Goal: Task Accomplishment & Management: Complete application form

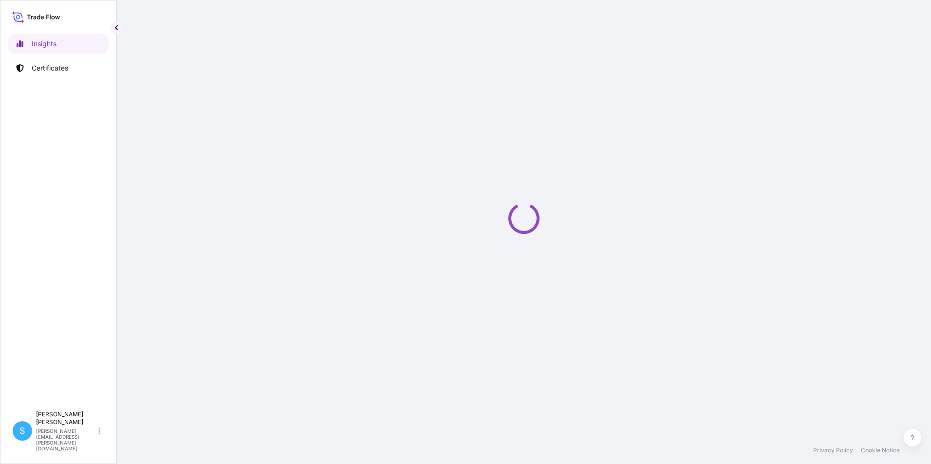
select select "2025"
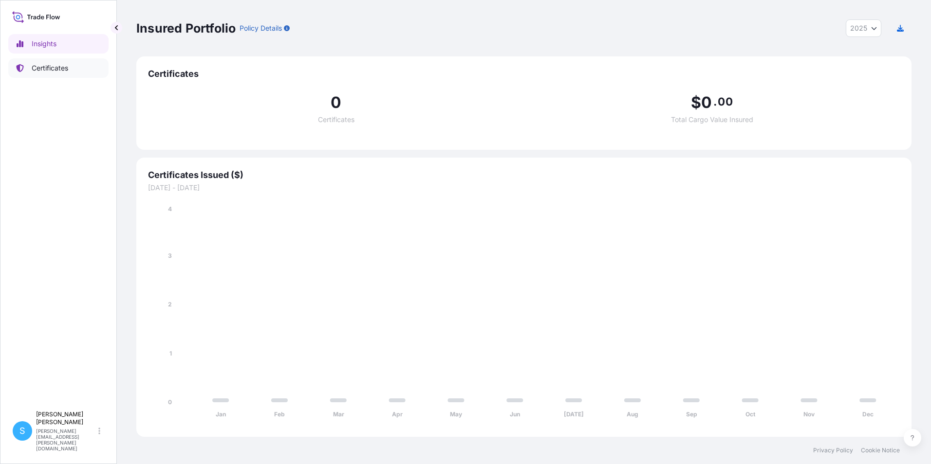
click at [46, 66] on p "Certificates" at bounding box center [50, 68] width 37 height 10
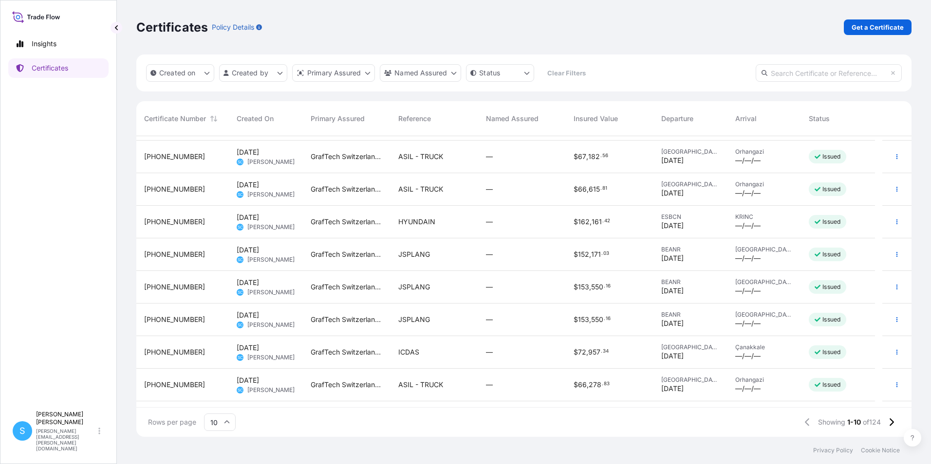
scroll to position [55, 0]
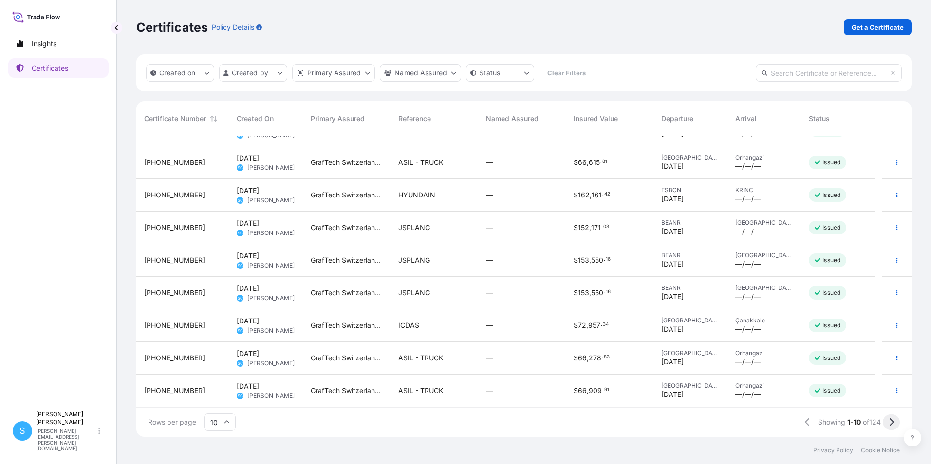
click at [890, 420] on icon at bounding box center [891, 423] width 4 height 8
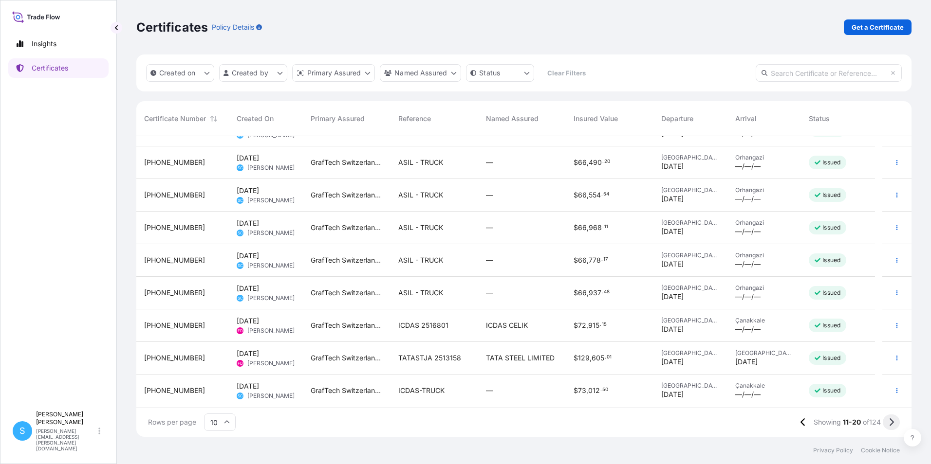
click at [890, 419] on icon at bounding box center [891, 423] width 4 height 8
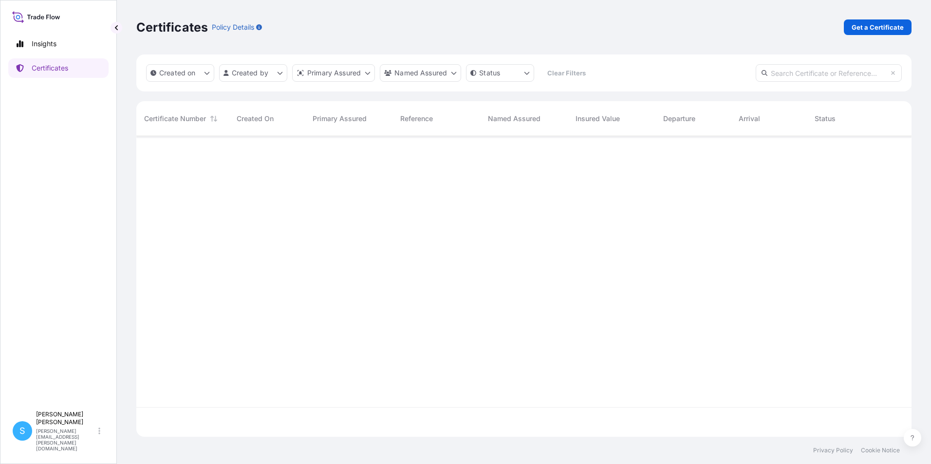
scroll to position [0, 0]
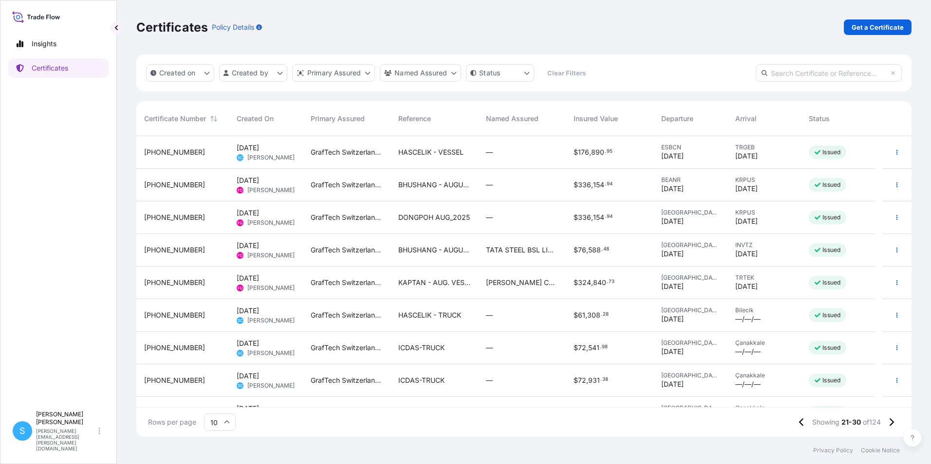
click at [434, 152] on span "HASCELIK - VESSEL" at bounding box center [430, 152] width 65 height 10
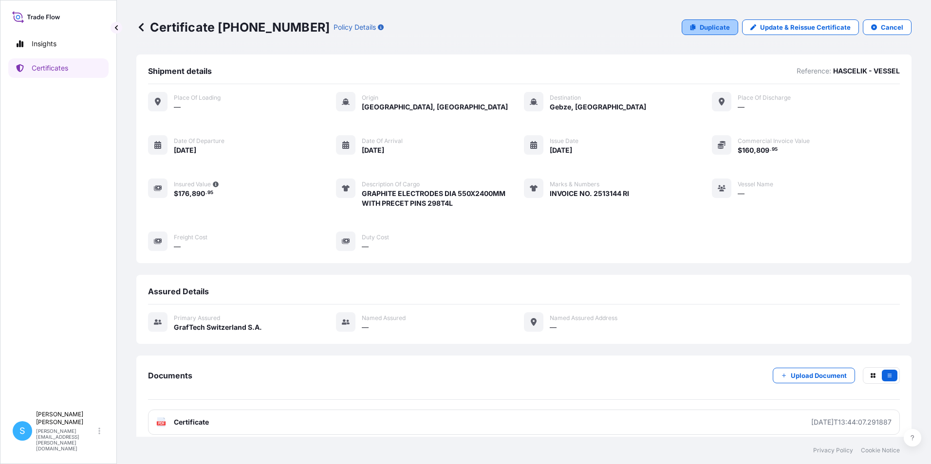
click at [703, 28] on p "Duplicate" at bounding box center [714, 27] width 30 height 10
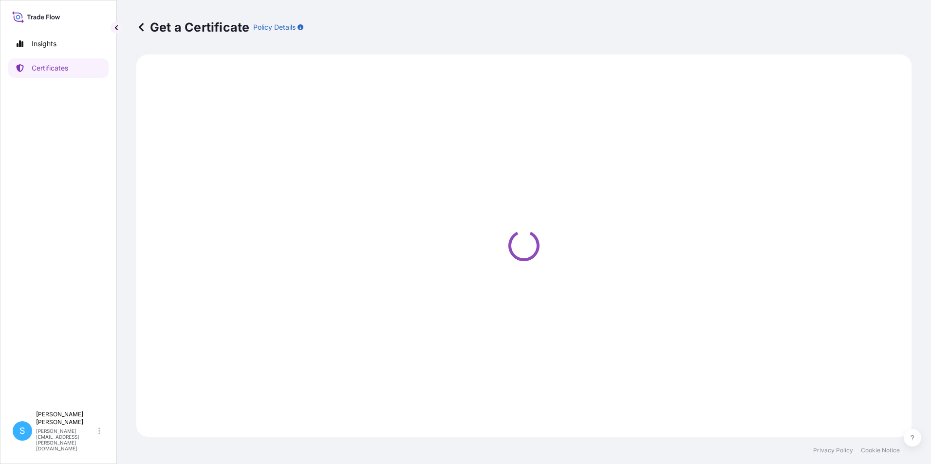
select select "Ocean Vessel"
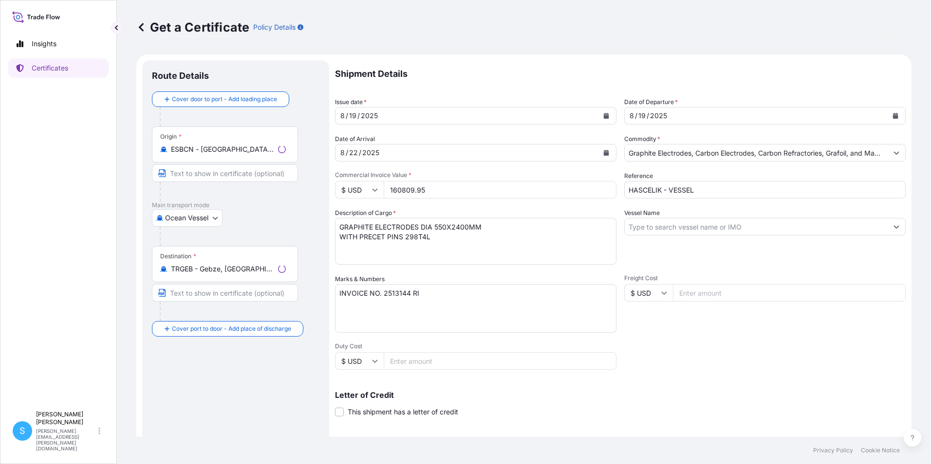
select select "31801"
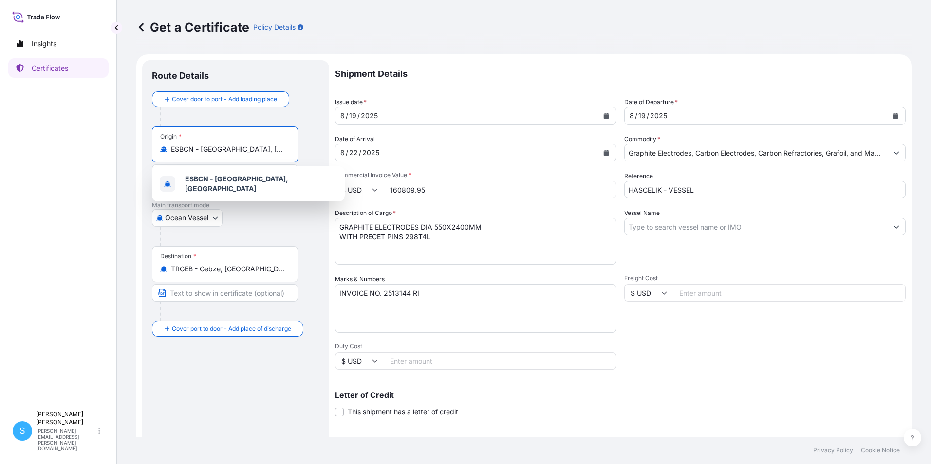
drag, startPoint x: 282, startPoint y: 144, endPoint x: 127, endPoint y: 139, distance: 155.3
click at [127, 139] on div "Get a Certificate Policy Details Route Details Cover door to port - Add loading…" at bounding box center [524, 218] width 814 height 437
drag, startPoint x: 247, startPoint y: 153, endPoint x: 151, endPoint y: 159, distance: 96.1
click at [151, 159] on div "Route Details Cover door to port - Add loading place Place of loading Road / [G…" at bounding box center [235, 305] width 187 height 491
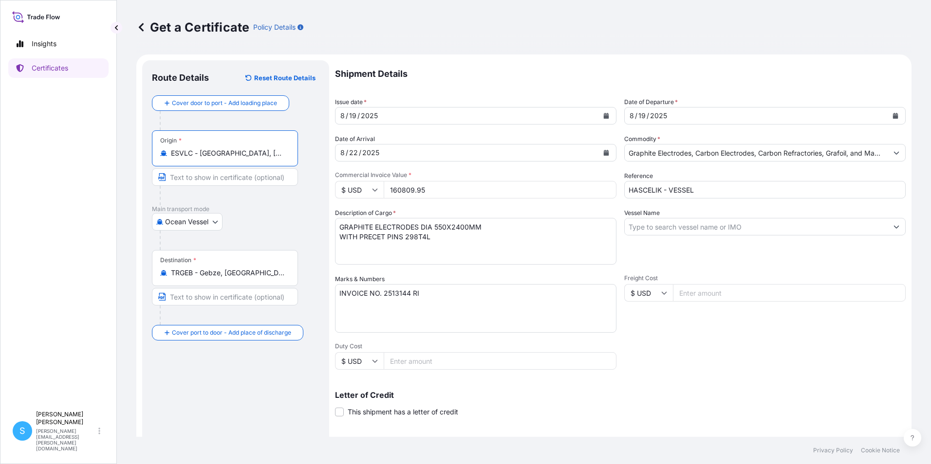
type input "ESVLC - [GEOGRAPHIC_DATA], [GEOGRAPHIC_DATA]"
click at [606, 111] on button "Calendar" at bounding box center [606, 116] width 16 height 16
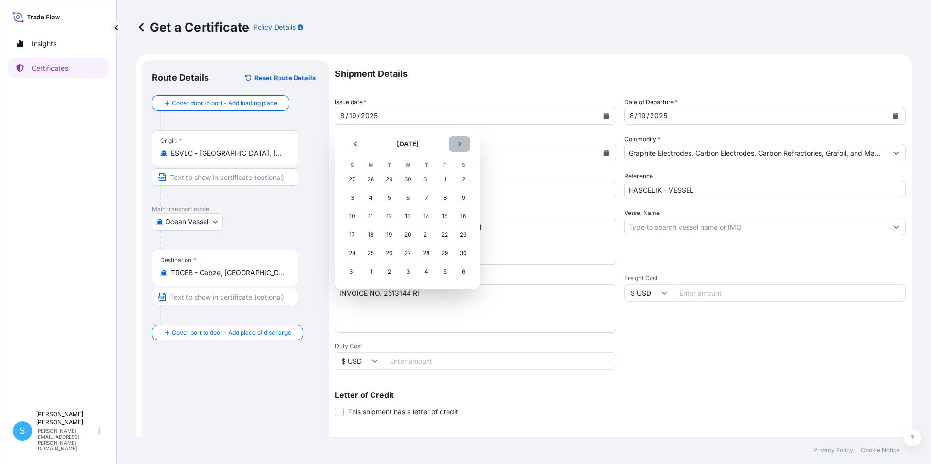
click at [459, 150] on button "Next" at bounding box center [459, 144] width 21 height 16
click at [364, 199] on div "8" at bounding box center [371, 198] width 18 height 18
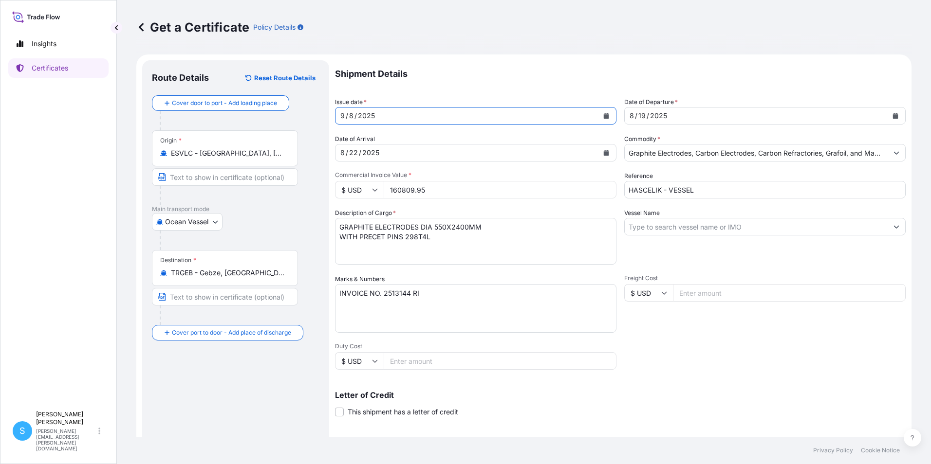
click at [887, 119] on button "Calendar" at bounding box center [895, 116] width 16 height 16
click at [608, 117] on button "Calendar" at bounding box center [606, 116] width 16 height 16
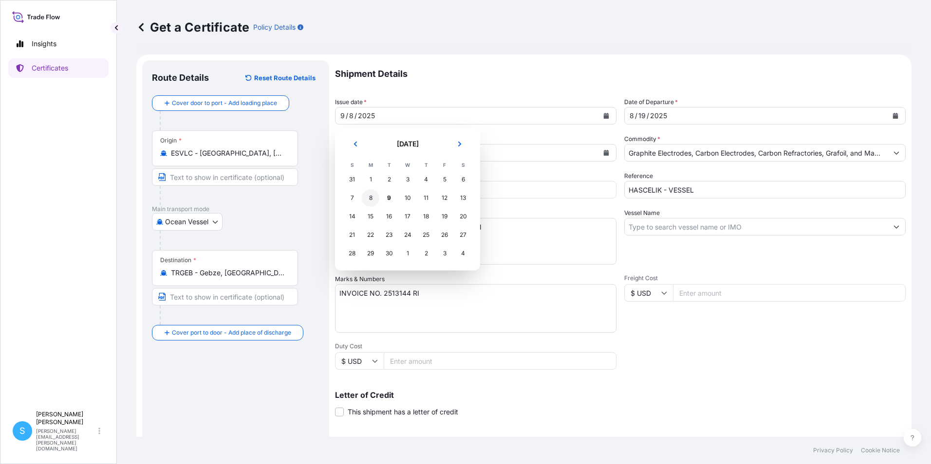
click at [369, 204] on div "8" at bounding box center [371, 198] width 18 height 18
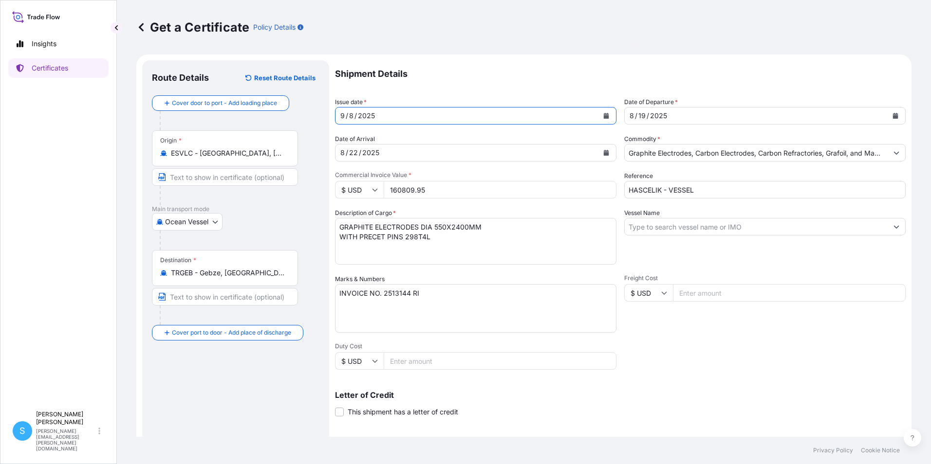
click at [681, 115] on div "[DATE]" at bounding box center [755, 116] width 263 height 18
click at [672, 116] on div "[DATE]" at bounding box center [755, 116] width 263 height 18
drag, startPoint x: 661, startPoint y: 117, endPoint x: 564, endPoint y: 123, distance: 97.0
click at [564, 123] on div "Shipment Details Issue date * [DATE] Date of Departure * [DATE] Date of Arrival…" at bounding box center [620, 292] width 570 height 464
click at [893, 117] on icon "Calendar" at bounding box center [895, 116] width 5 height 6
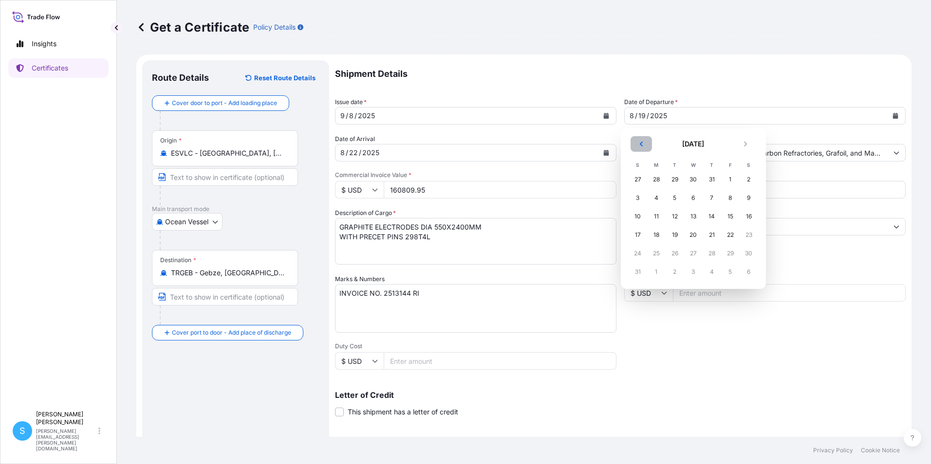
click at [638, 142] on icon "Previous" at bounding box center [641, 144] width 6 height 6
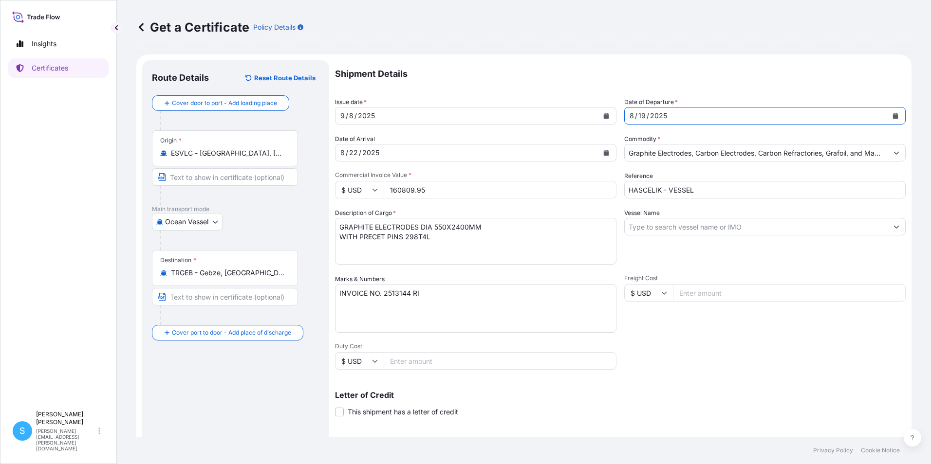
click at [605, 153] on icon "Calendar" at bounding box center [606, 153] width 5 height 6
click at [337, 159] on div "[DATE]" at bounding box center [466, 153] width 263 height 18
click at [143, 28] on icon at bounding box center [141, 27] width 10 height 10
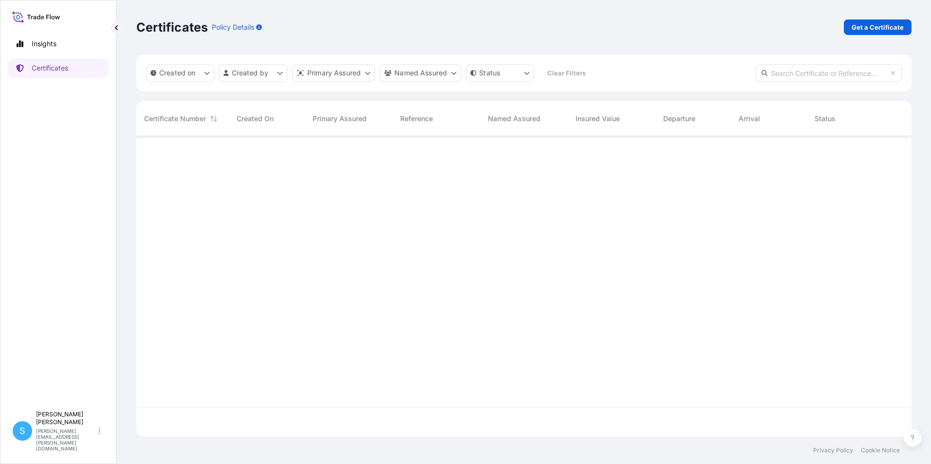
scroll to position [299, 768]
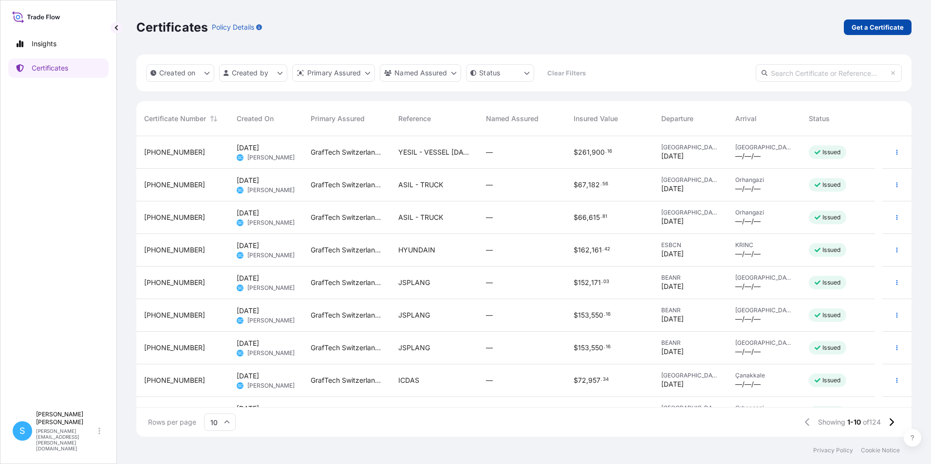
click at [870, 27] on p "Get a Certificate" at bounding box center [877, 27] width 52 height 10
select select "Barge"
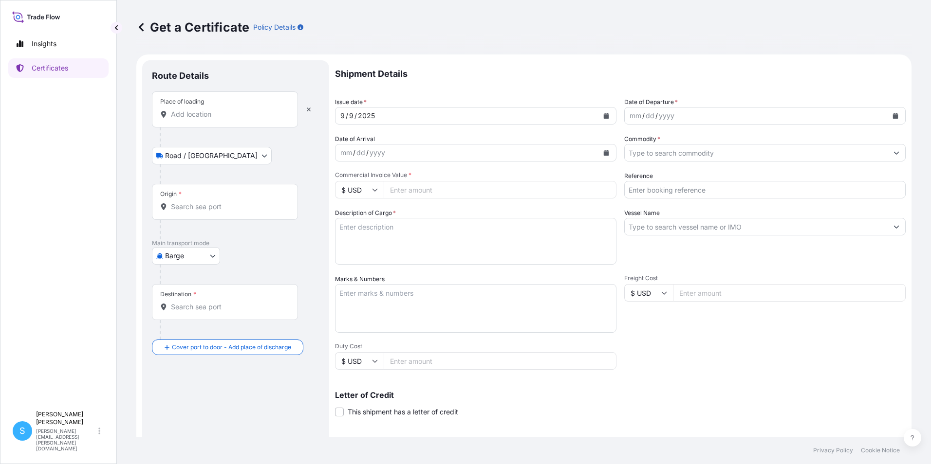
click at [219, 134] on div at bounding box center [240, 137] width 160 height 19
click at [222, 113] on input "Place of loading" at bounding box center [228, 115] width 115 height 10
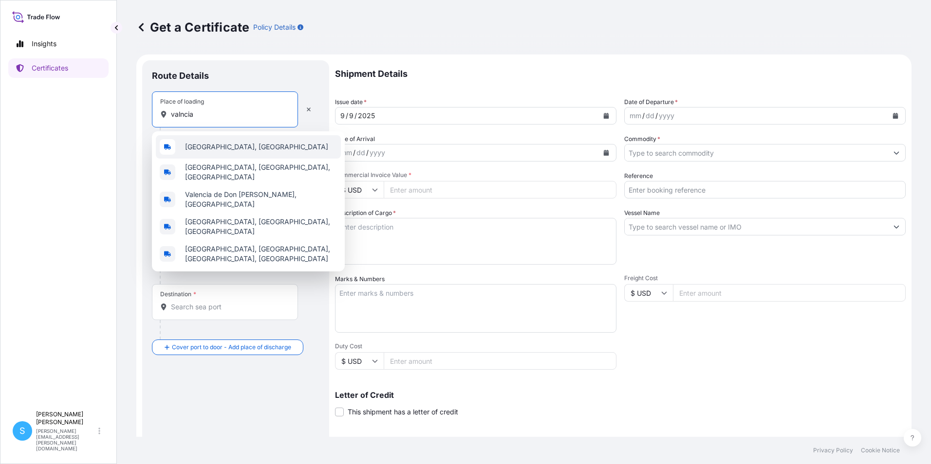
click at [220, 149] on span "Valencia, Spain" at bounding box center [256, 147] width 143 height 10
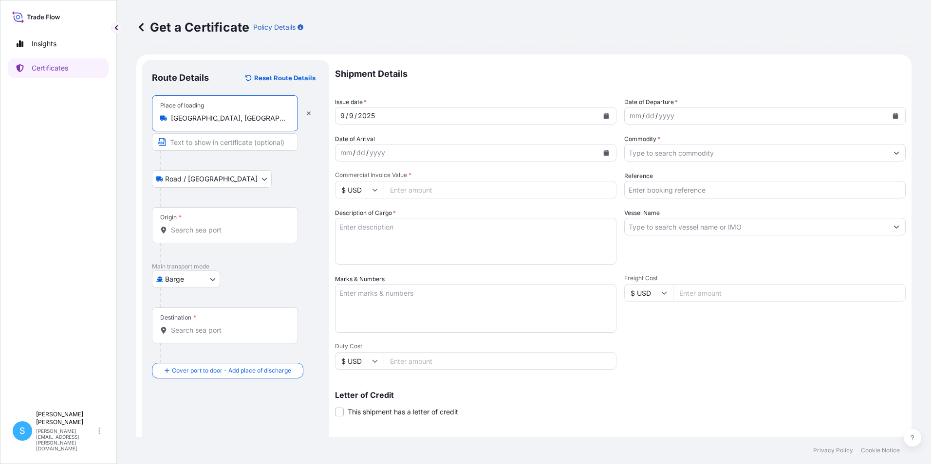
type input "Valencia, Spain"
click at [208, 184] on body "Insights Certificates S Sandra Carminati sandra.carminati@graftech.com Get a Ce…" at bounding box center [465, 232] width 931 height 464
click at [209, 179] on body "Insights Certificates S Sandra Carminati sandra.carminati@graftech.com Get a Ce…" at bounding box center [465, 232] width 931 height 464
click at [224, 144] on input "Text to appear on certificate" at bounding box center [225, 142] width 146 height 18
click at [200, 183] on body "Insights Certificates S Sandra Carminati sandra.carminati@graftech.com Get a Ce…" at bounding box center [465, 232] width 931 height 464
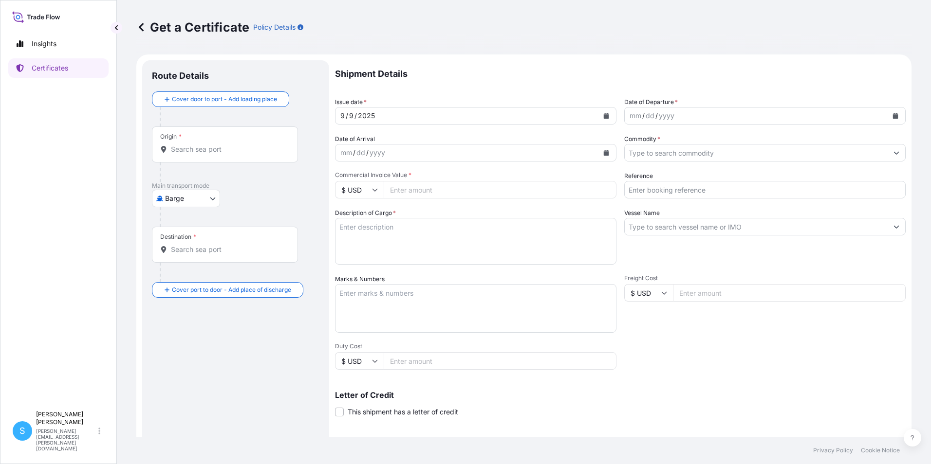
click at [191, 136] on div "Origin *" at bounding box center [225, 145] width 146 height 36
click at [191, 145] on input "Origin *" at bounding box center [228, 150] width 115 height 10
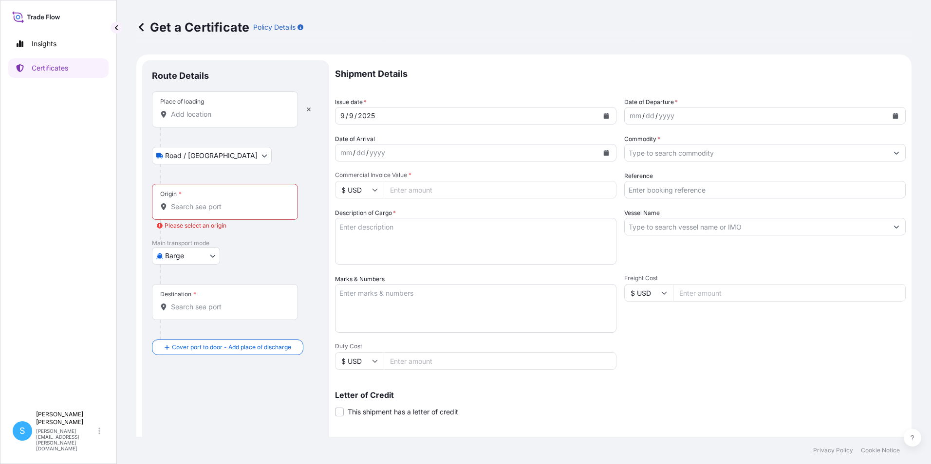
click at [248, 102] on div "Place of loading" at bounding box center [225, 110] width 146 height 36
click at [248, 110] on input "Place of loading" at bounding box center [228, 115] width 115 height 10
click at [309, 111] on icon "button" at bounding box center [309, 110] width 6 height 6
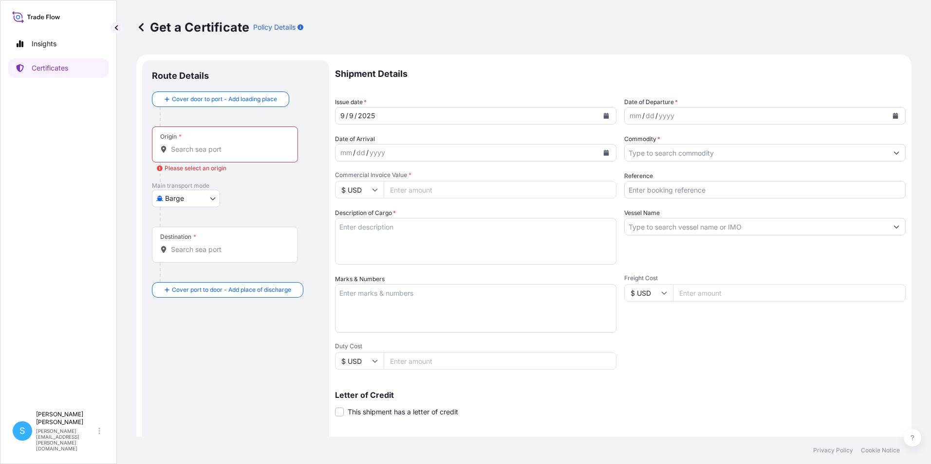
click at [203, 153] on input "Origin * Please select an origin" at bounding box center [228, 150] width 115 height 10
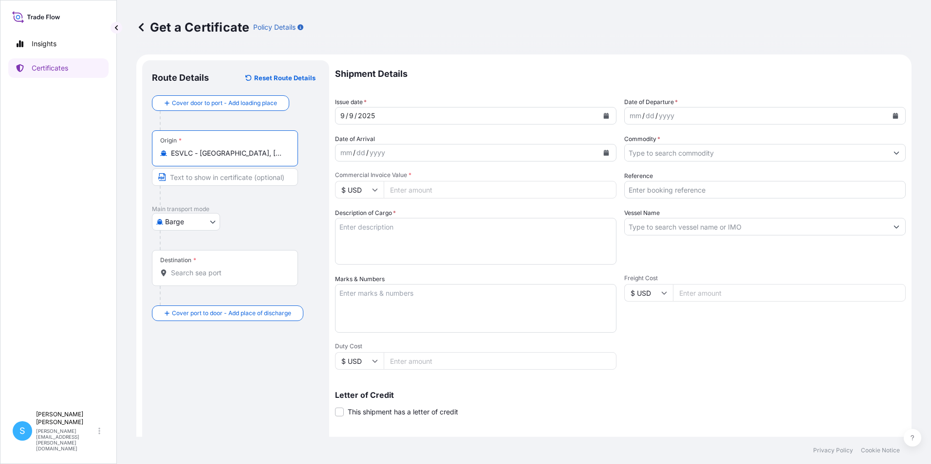
type input "ESVLC - Valencia, Spain"
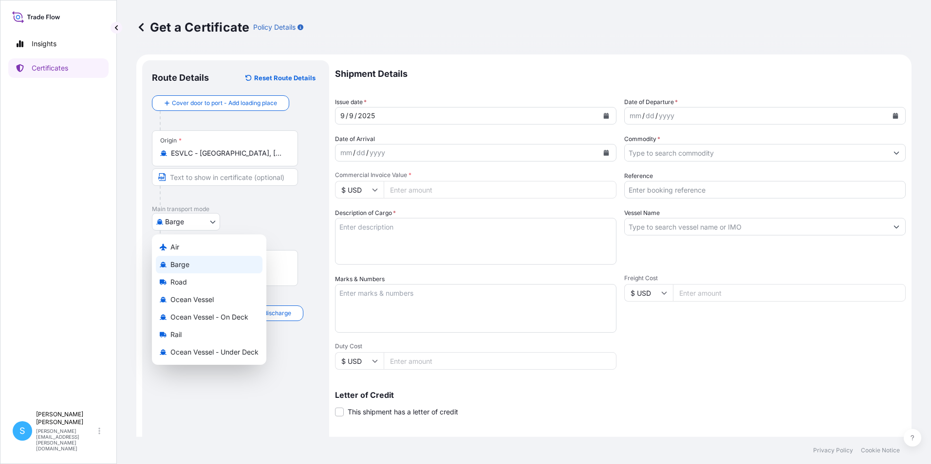
click at [209, 227] on body "2 options available. 0 options available. 3 options available. Insights Certifi…" at bounding box center [465, 232] width 931 height 464
click at [192, 303] on span "Ocean Vessel" at bounding box center [191, 300] width 43 height 10
select select "Ocean Vessel"
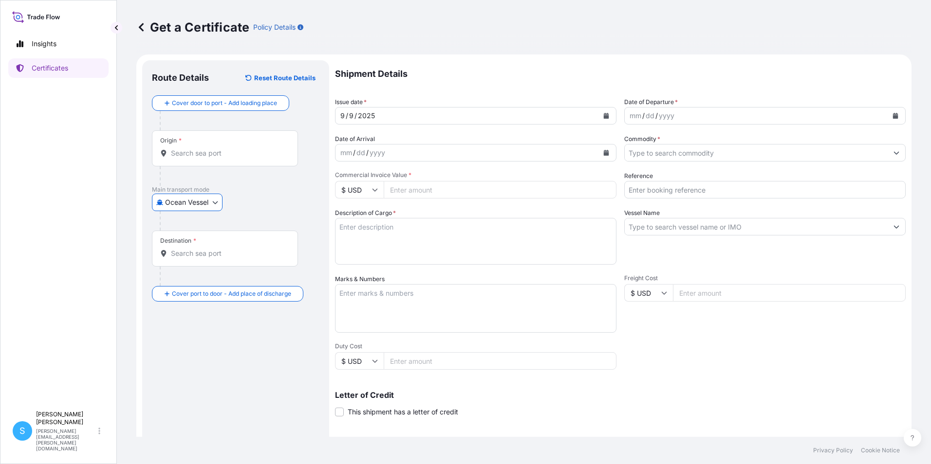
click at [187, 260] on div "Destination *" at bounding box center [225, 249] width 146 height 36
click at [187, 258] on input "Destination *" at bounding box center [228, 254] width 115 height 10
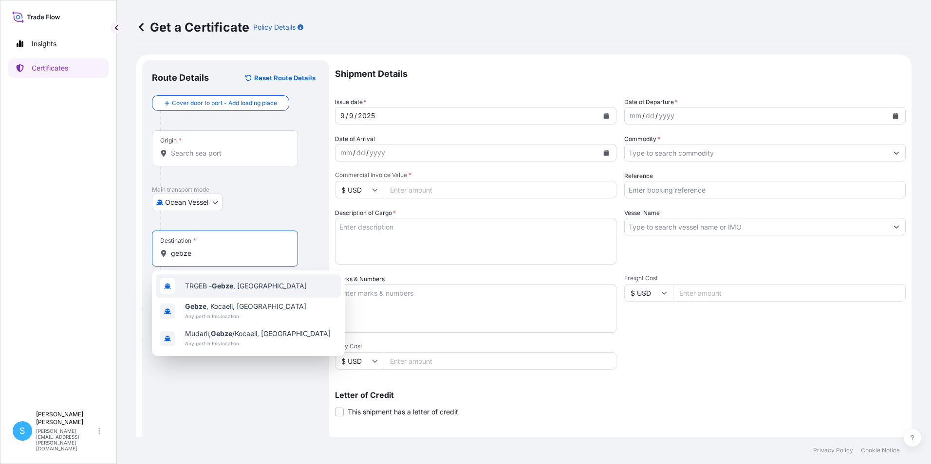
click at [210, 282] on span "TRGEB - Gebze , Turkey" at bounding box center [246, 286] width 122 height 10
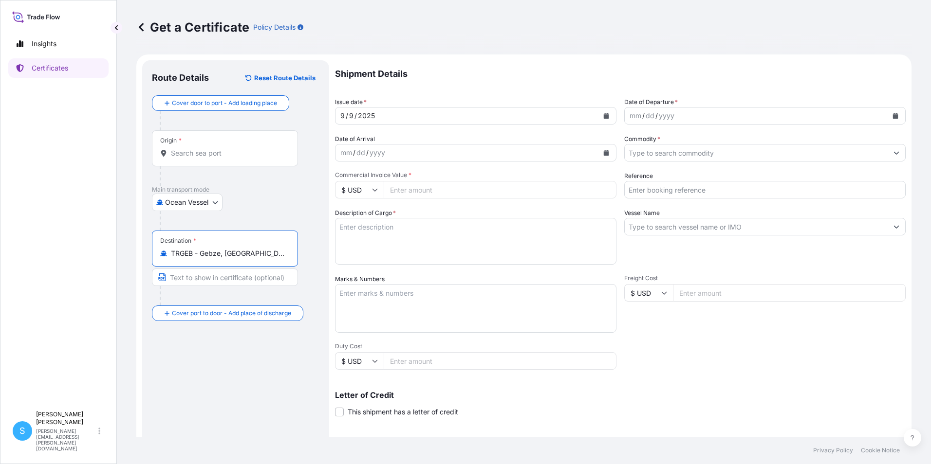
type input "TRGEB - Gebze, Turkey"
click at [607, 112] on button "Calendar" at bounding box center [606, 116] width 16 height 16
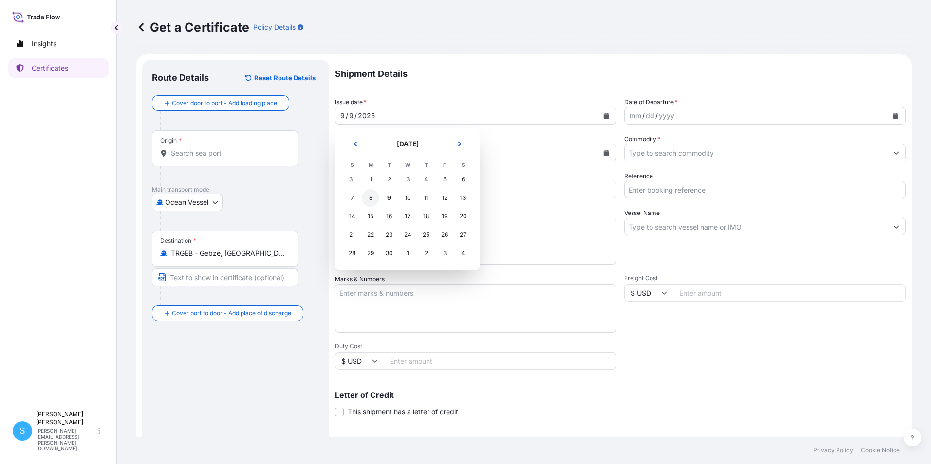
click at [373, 199] on div "8" at bounding box center [371, 198] width 18 height 18
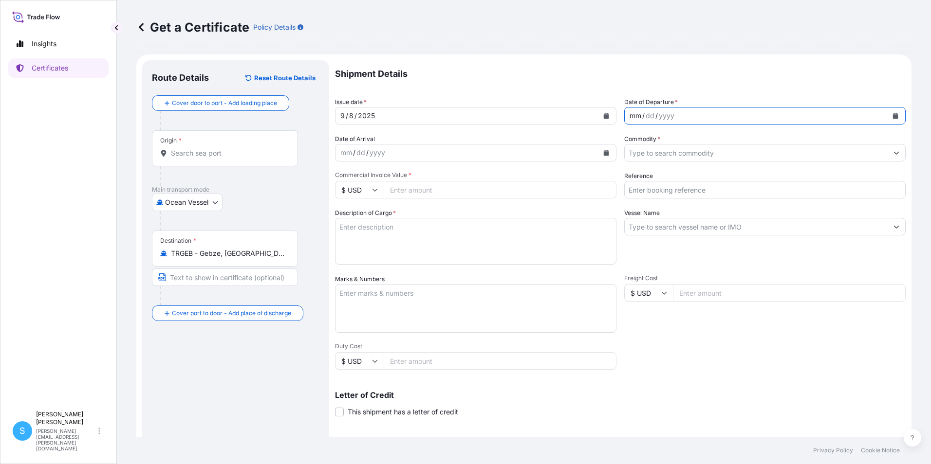
click at [678, 116] on div "mm / dd / yyyy" at bounding box center [755, 116] width 263 height 18
click at [892, 116] on button "Calendar" at bounding box center [895, 116] width 16 height 16
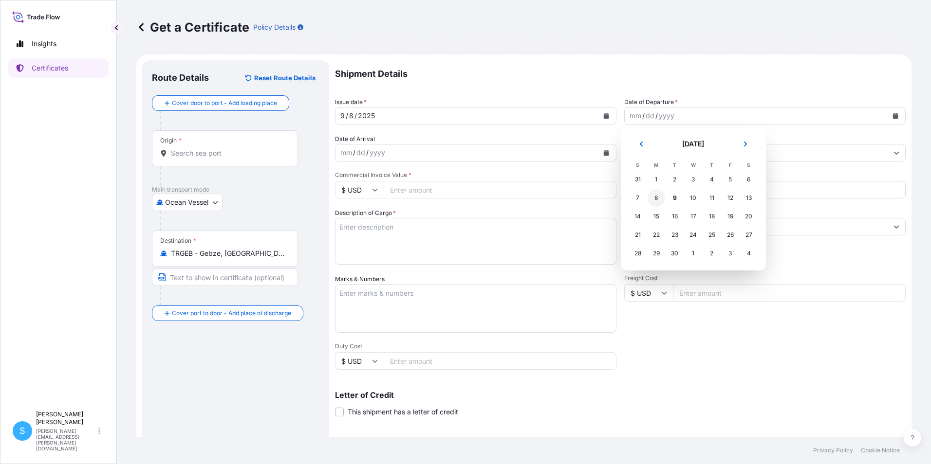
click at [657, 199] on div "8" at bounding box center [656, 198] width 18 height 18
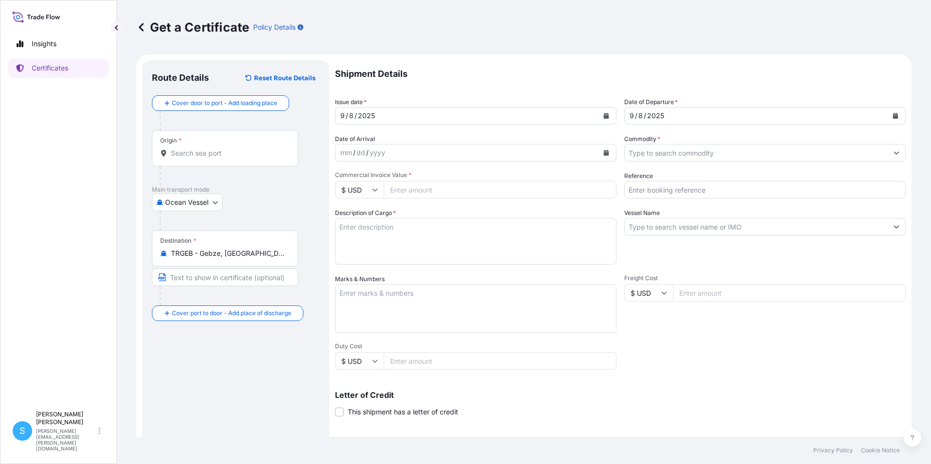
click at [423, 192] on input "Commercial Invoice Value *" at bounding box center [500, 190] width 233 height 18
type input "61453.50"
click at [377, 228] on textarea "Description of Cargo *" at bounding box center [475, 241] width 281 height 47
type textarea "g"
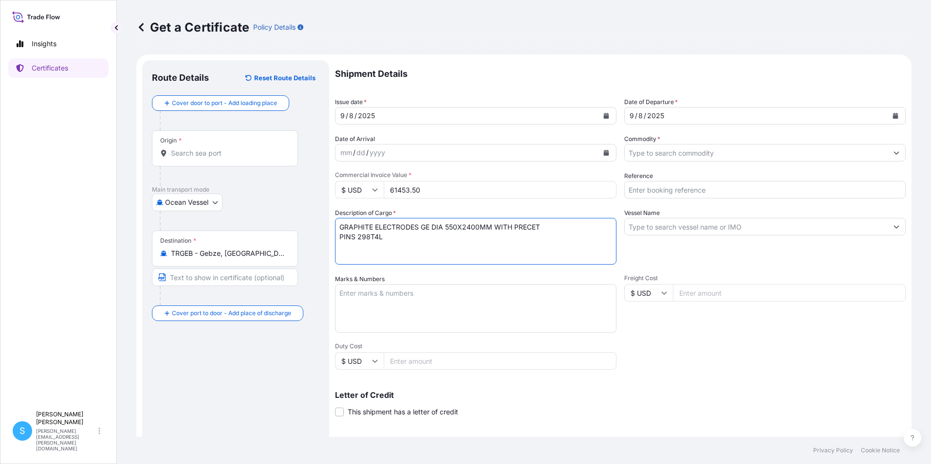
type textarea "GRAPHITE ELECTRODES GE DIA 550X2400MM WITH PRECET PINS 298T4L"
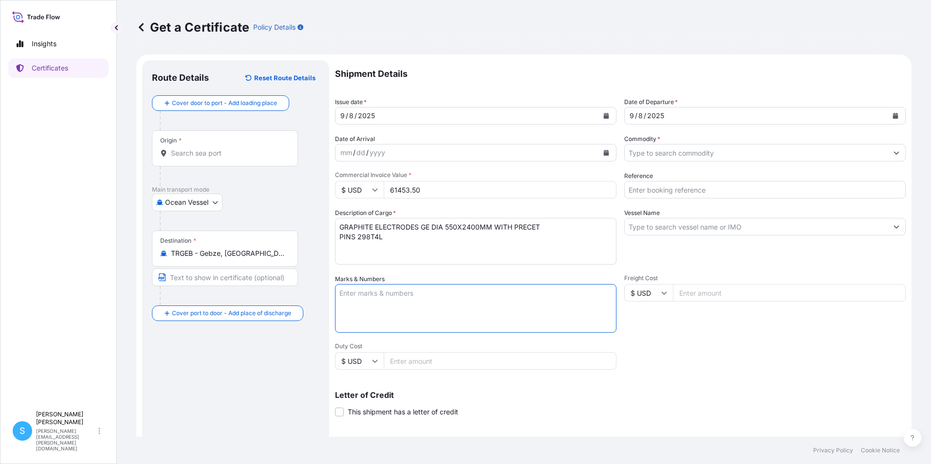
click at [368, 296] on textarea "Marks & Numbers" at bounding box center [475, 308] width 281 height 49
type textarea "COMMERCIAL INVOICE NO 2513233 RI"
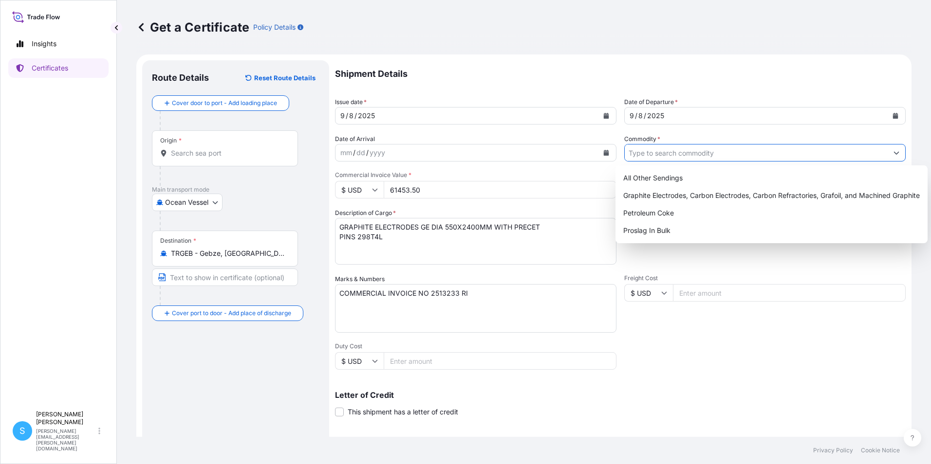
click at [894, 154] on icon "Show suggestions" at bounding box center [896, 153] width 5 height 3
click at [805, 197] on div "Graphite Electrodes, Carbon Electrodes, Carbon Refractories, Grafoil, and Machi…" at bounding box center [771, 196] width 304 height 18
type input "Graphite Electrodes, Carbon Electrodes, Carbon Refractories, Grafoil, and Machi…"
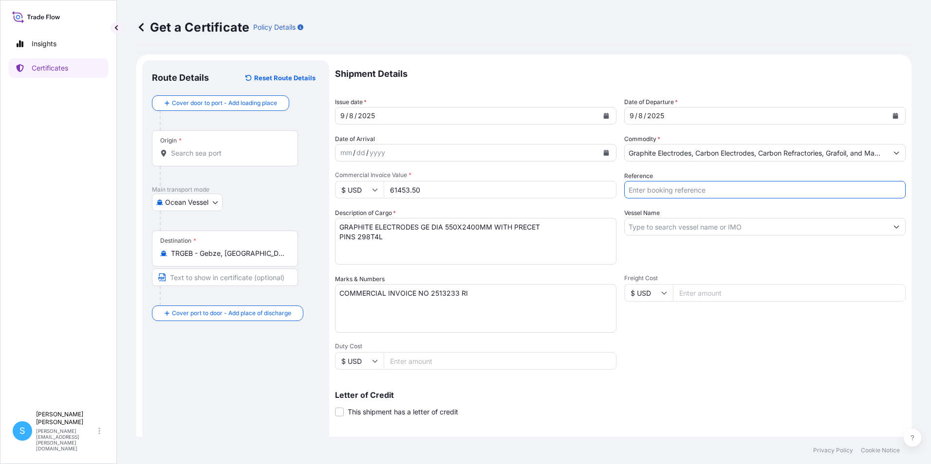
click at [843, 196] on input "Reference" at bounding box center [764, 190] width 281 height 18
type input "HASCELIK - VESSEL"
click at [679, 230] on input "Vessel Name" at bounding box center [755, 227] width 263 height 18
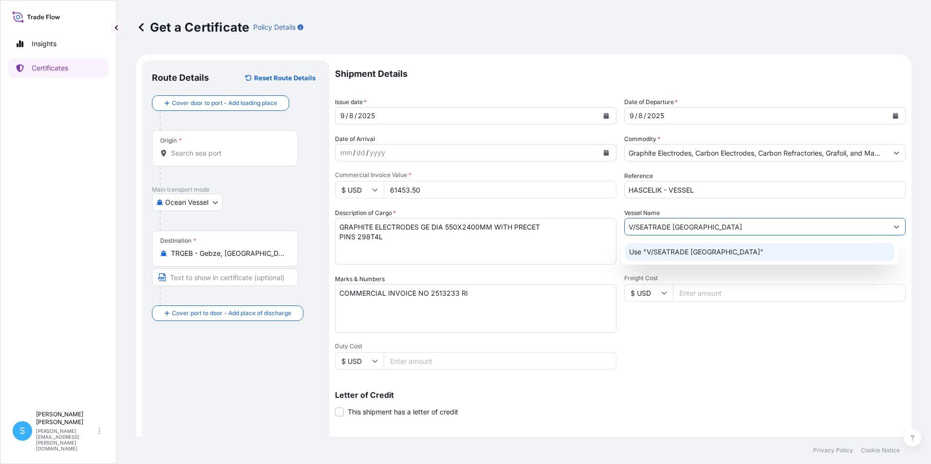
click at [693, 254] on p "Use "V/SEATRADE COLOMBIA"" at bounding box center [696, 252] width 134 height 10
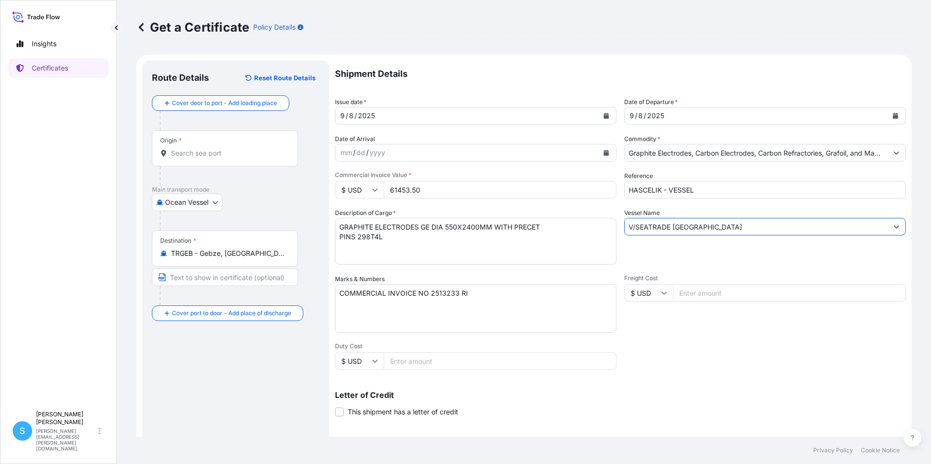
type input "V/SEATRADE COLOMBIA"
click at [718, 356] on div "Shipment Details Issue date * 9 / 8 / 2025 Date of Departure * 9 / 8 / 2025 Dat…" at bounding box center [620, 292] width 570 height 464
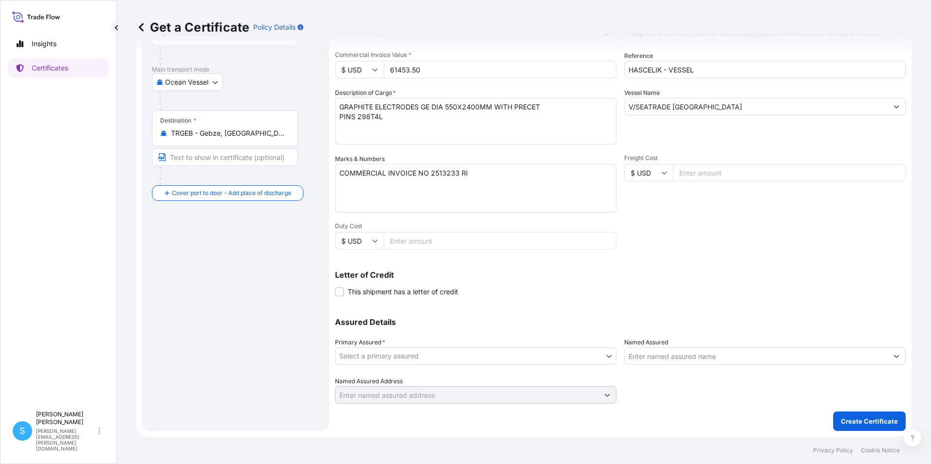
click at [436, 353] on body "1 option available. Insights Certificates S Sandra Carminati sandra.carminati@g…" at bounding box center [465, 232] width 931 height 464
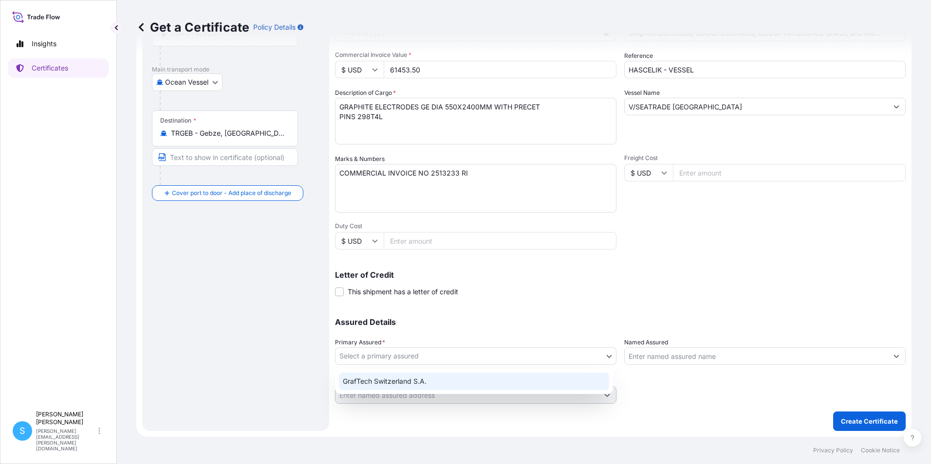
click at [419, 378] on div "GrafTech Switzerland S.A." at bounding box center [474, 382] width 270 height 18
select select "31801"
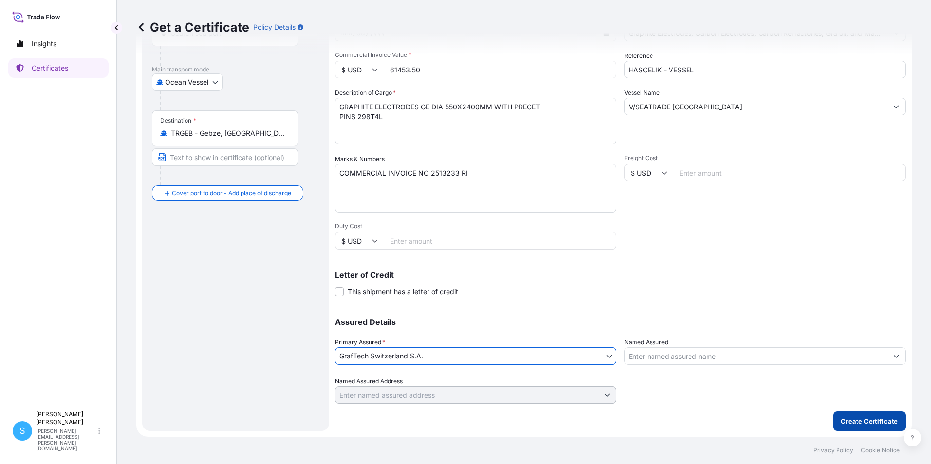
click at [873, 421] on p "Create Certificate" at bounding box center [869, 422] width 57 height 10
click at [219, 39] on div "Get a Certificate Policy Details" at bounding box center [523, 27] width 775 height 55
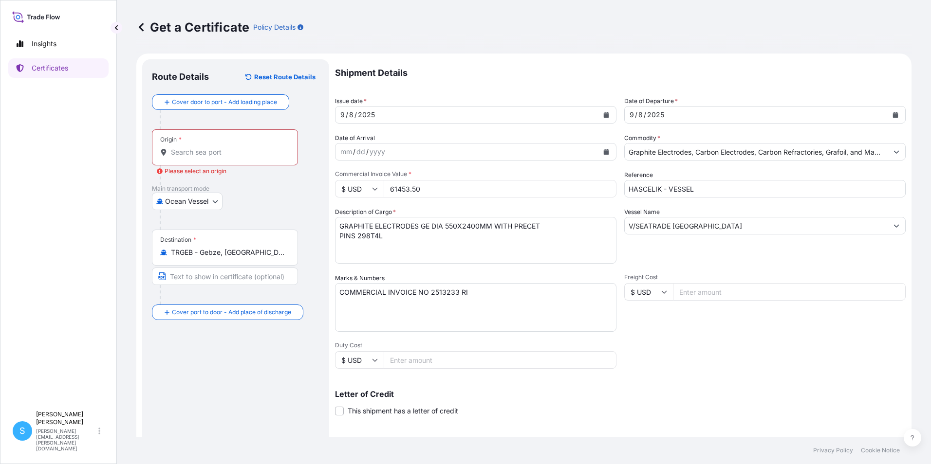
scroll to position [0, 0]
click at [188, 158] on input "Origin * Please select an origin" at bounding box center [228, 153] width 115 height 10
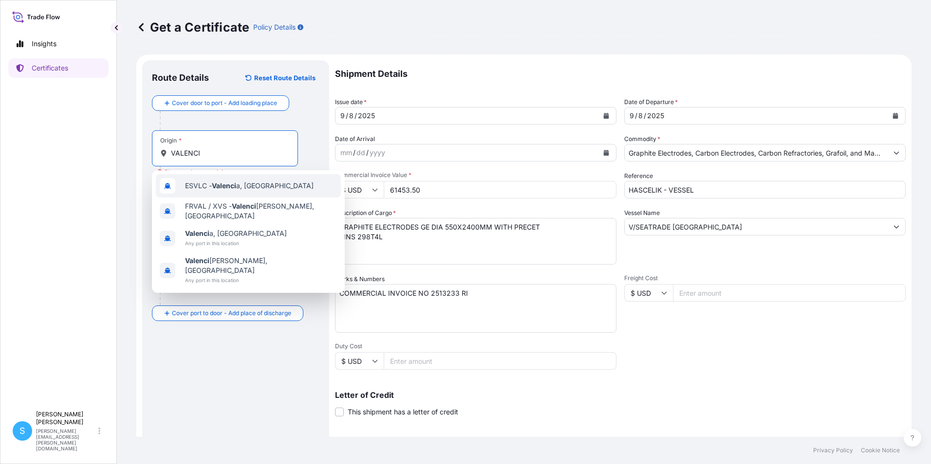
click at [204, 189] on span "ESVLC - Valenci a, Spain" at bounding box center [249, 186] width 128 height 10
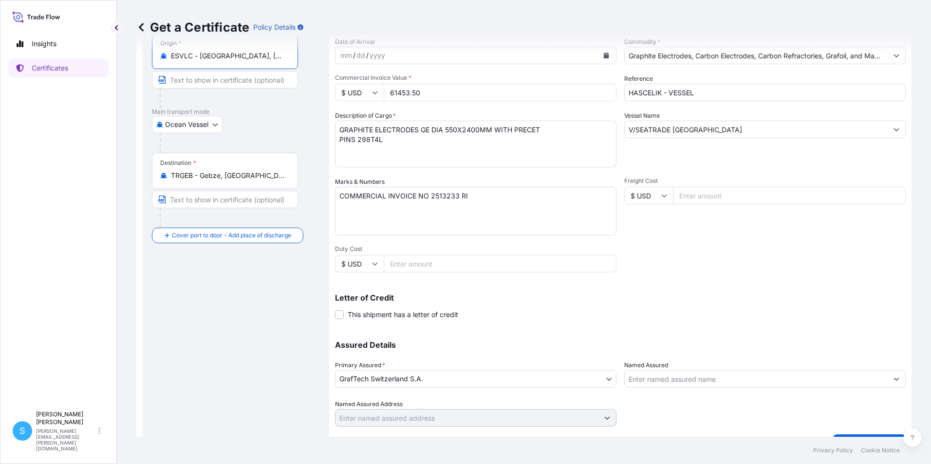
scroll to position [120, 0]
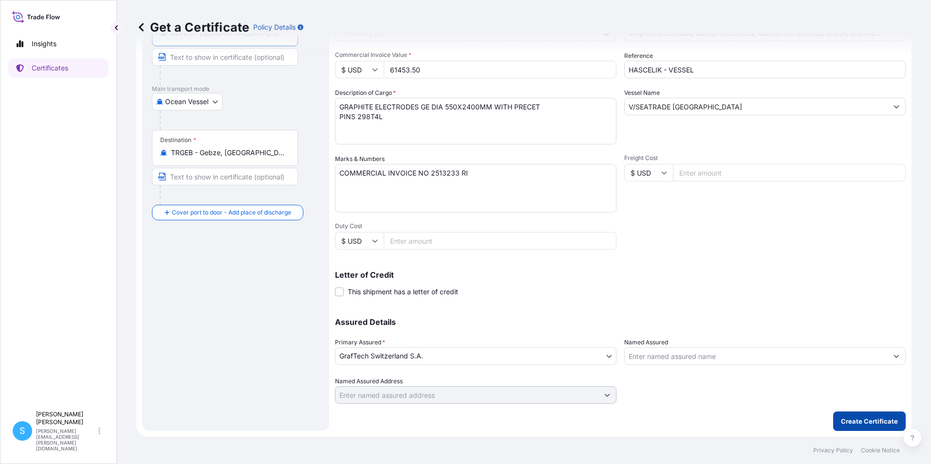
type input "ESVLC - Valencia, Spain"
click at [858, 420] on p "Create Certificate" at bounding box center [869, 422] width 57 height 10
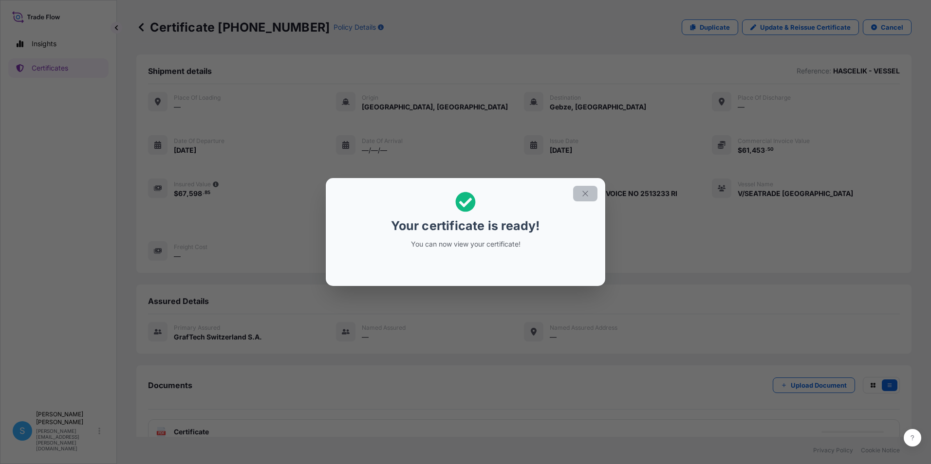
click at [586, 196] on icon "button" at bounding box center [585, 193] width 9 height 9
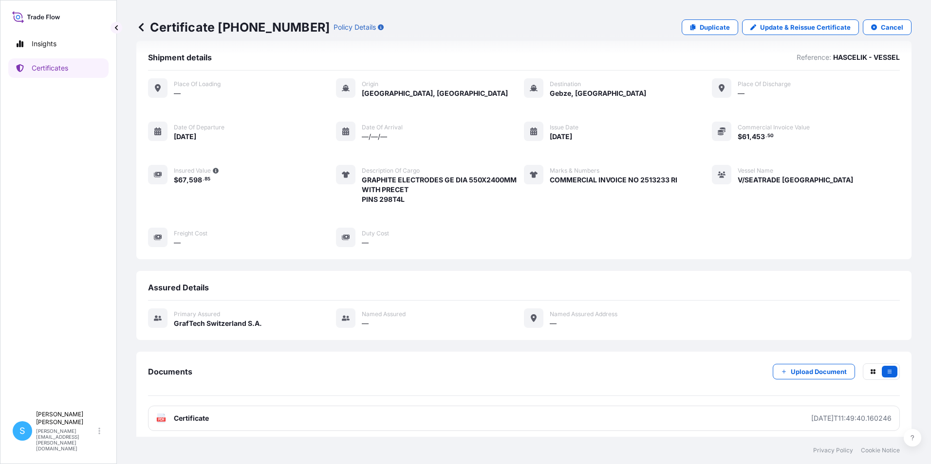
scroll to position [19, 0]
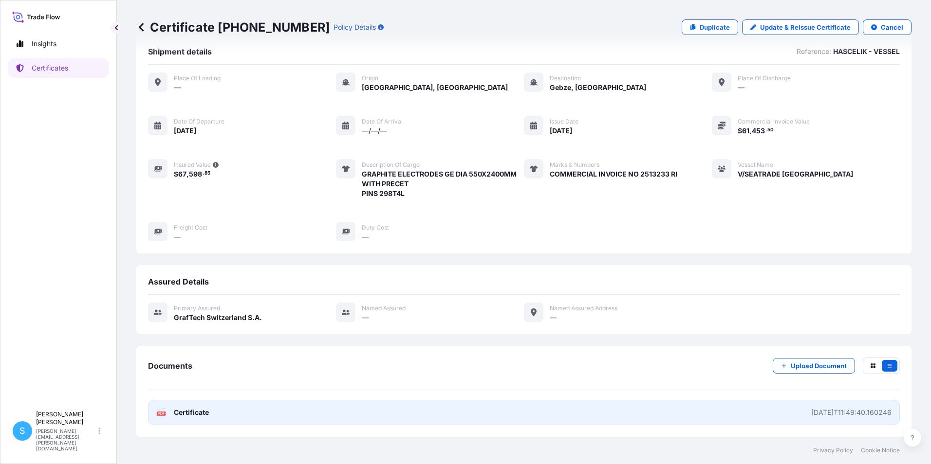
click at [250, 418] on link "PDF Certificate 2025-09-09T11:49:40.160246" at bounding box center [524, 412] width 752 height 25
